Goal: Obtain resource: Obtain resource

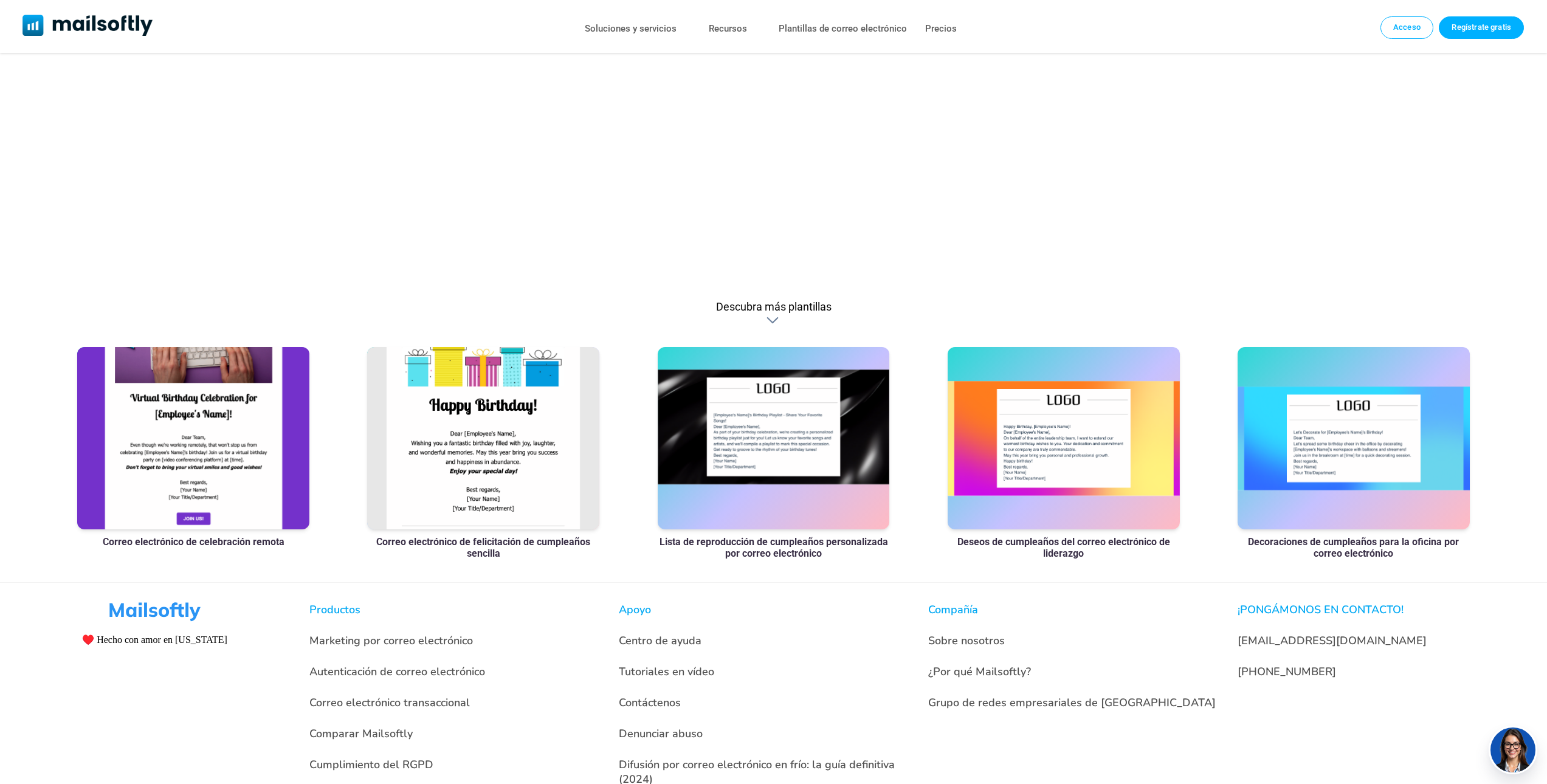
scroll to position [756, 0]
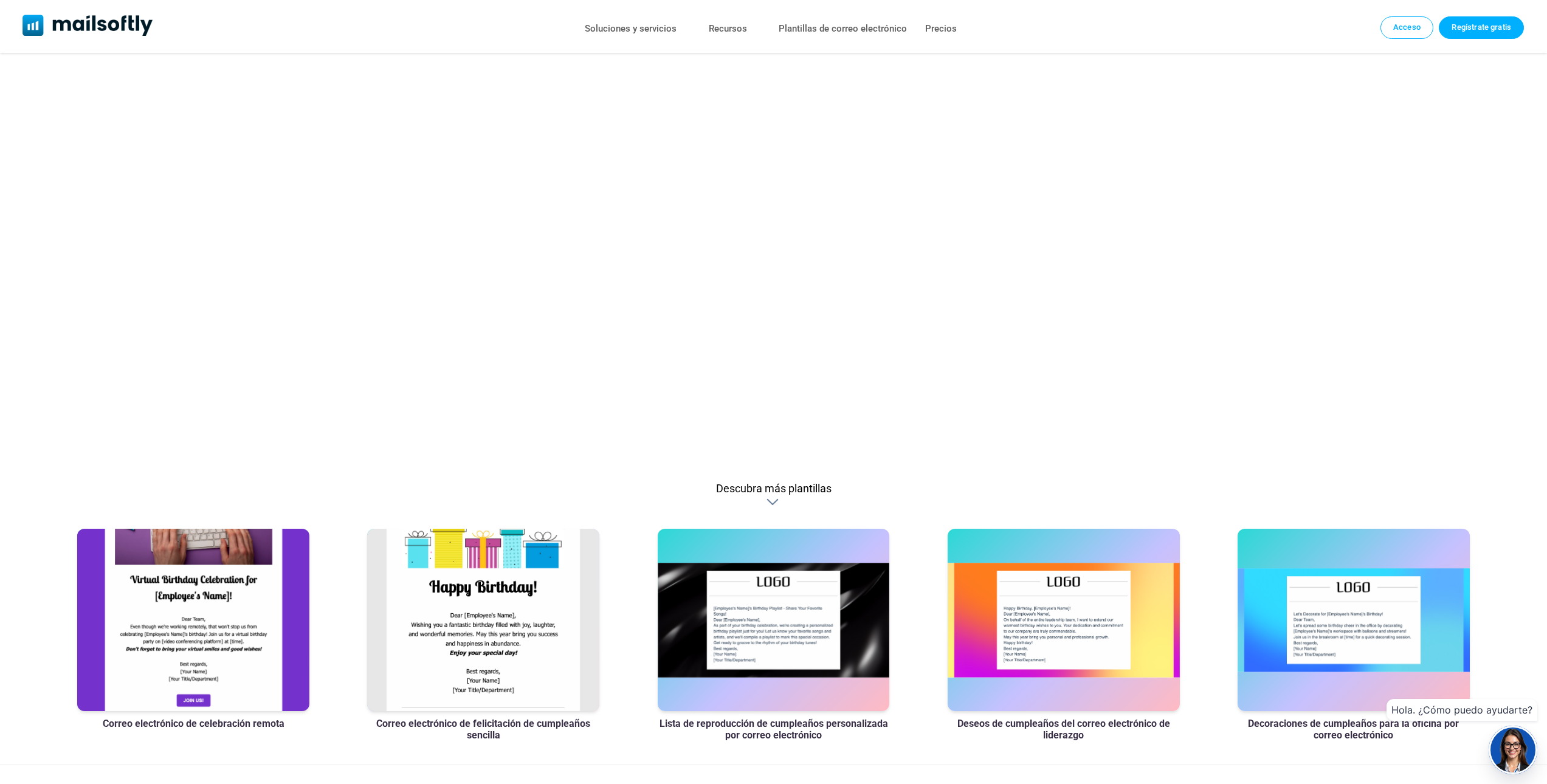
click at [770, 500] on div at bounding box center [774, 502] width 15 height 12
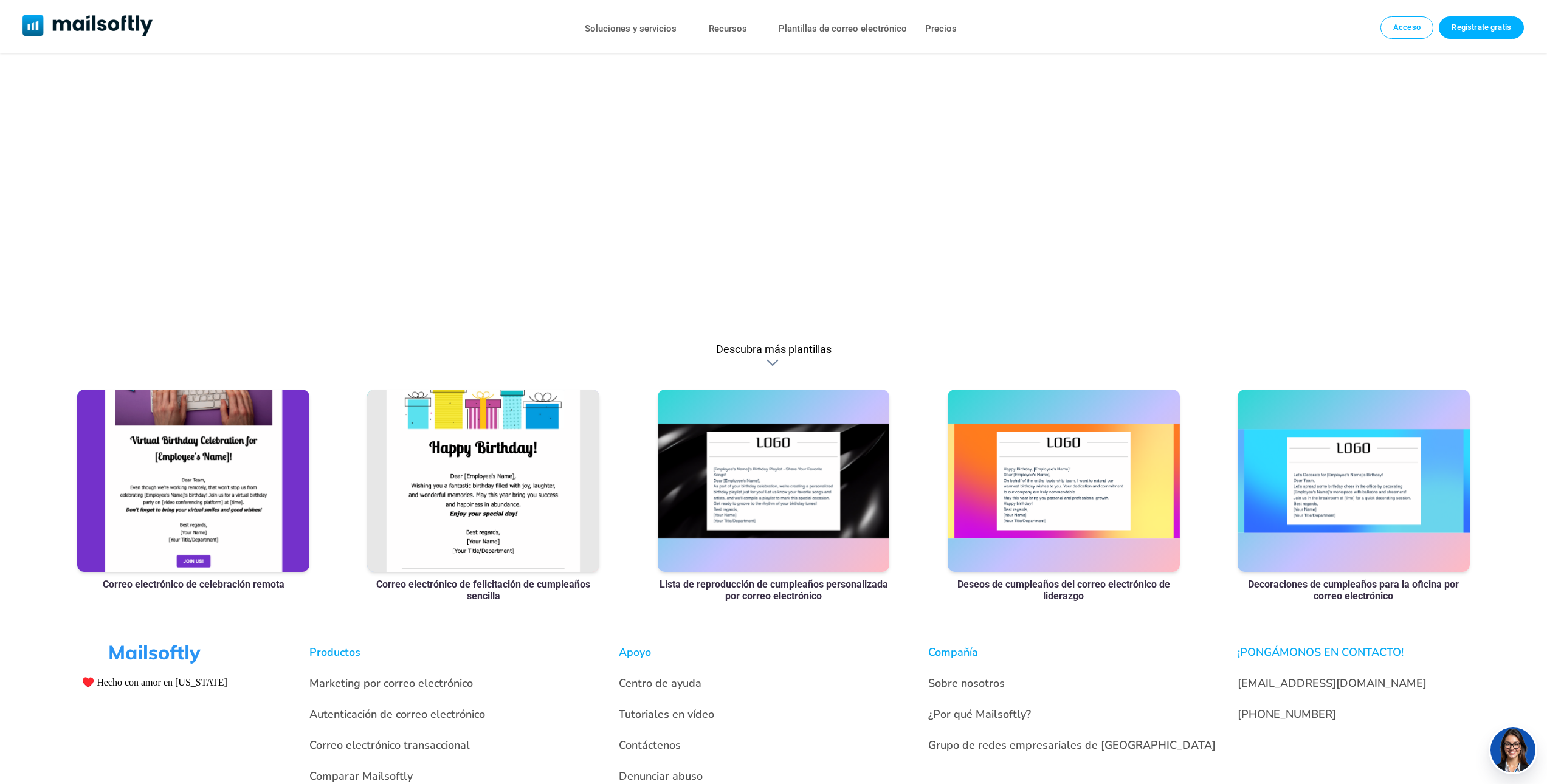
scroll to position [730, 0]
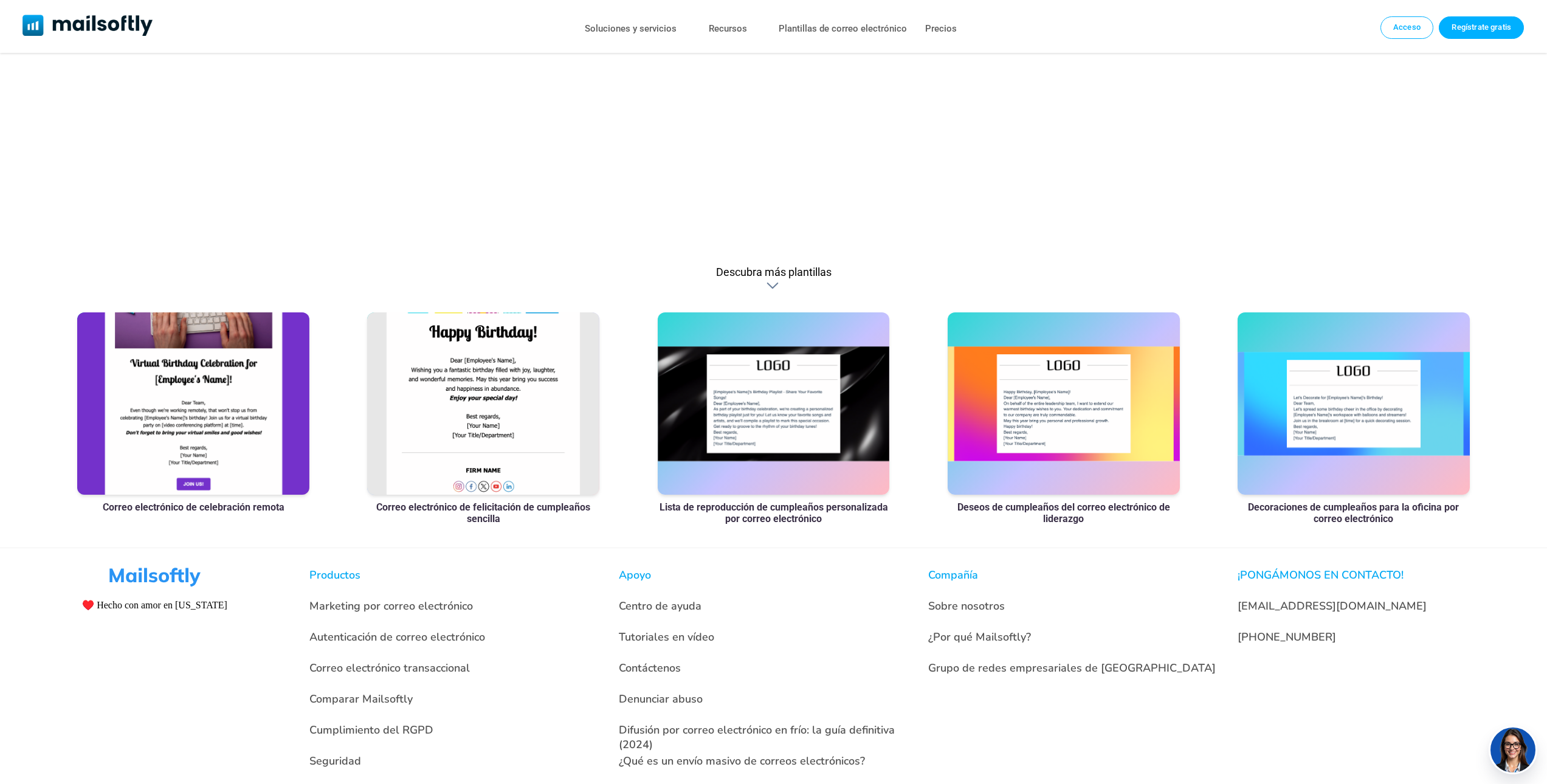
click at [466, 407] on div at bounding box center [483, 403] width 232 height 182
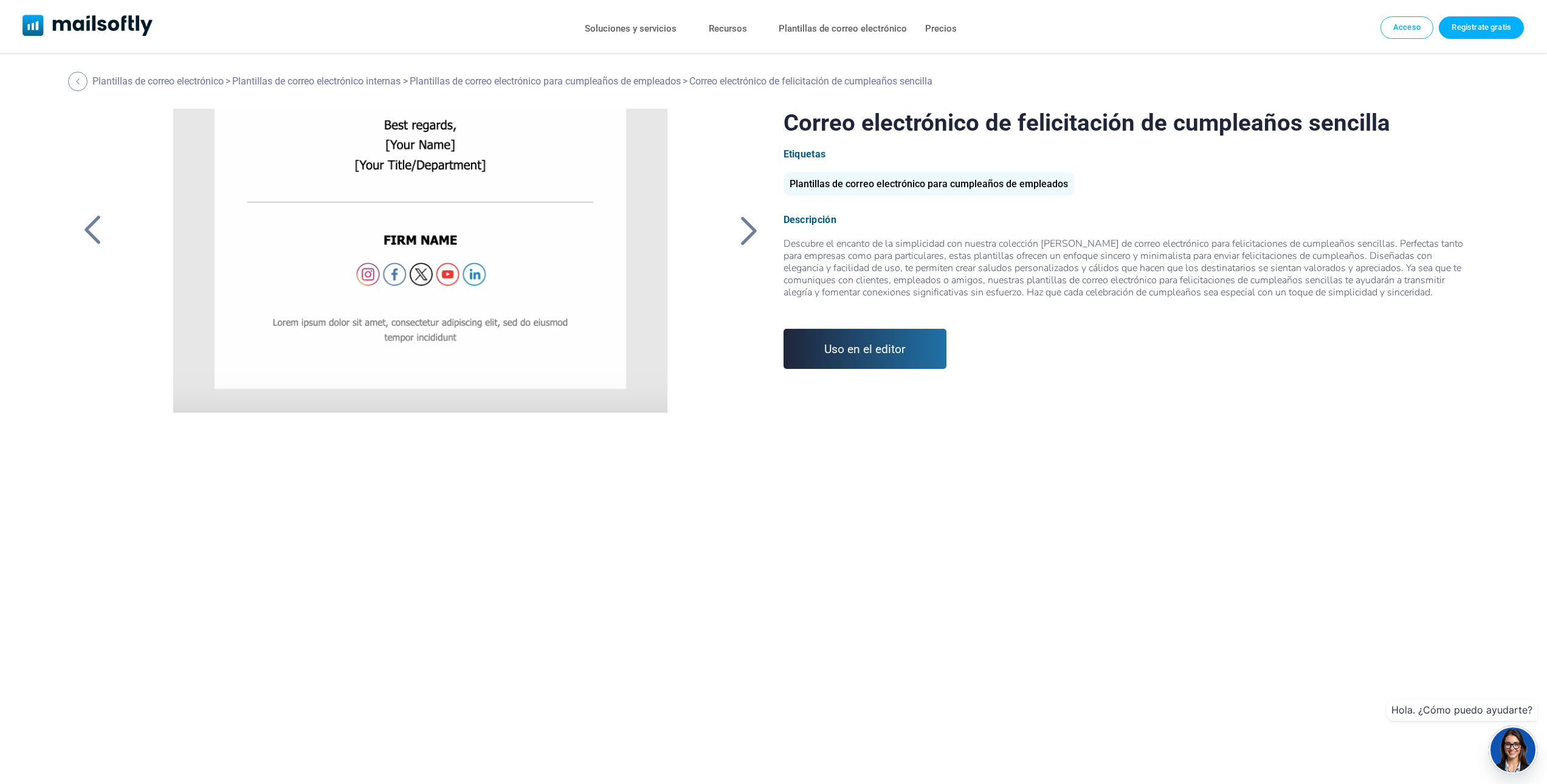
click at [833, 348] on font "Uso en el editor" at bounding box center [865, 349] width 81 height 14
